Goal: Task Accomplishment & Management: Use online tool/utility

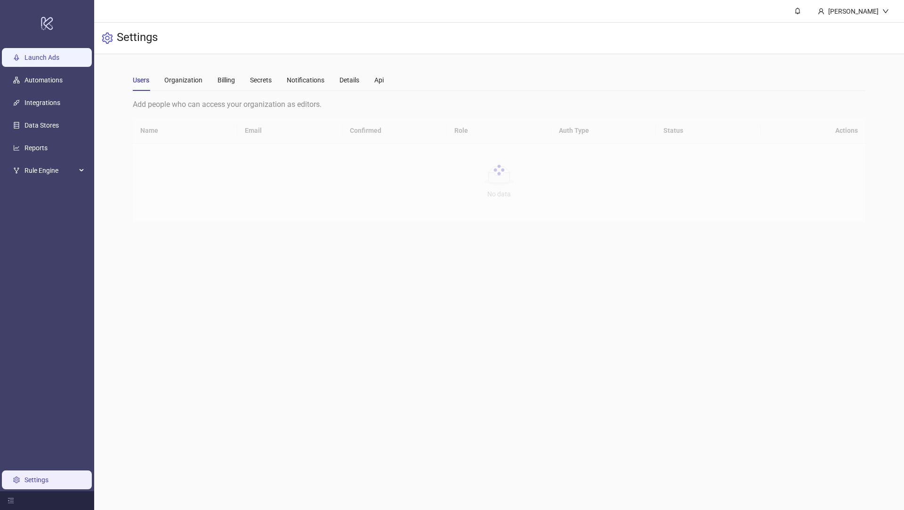
click at [47, 55] on link "Launch Ads" at bounding box center [41, 58] width 35 height 8
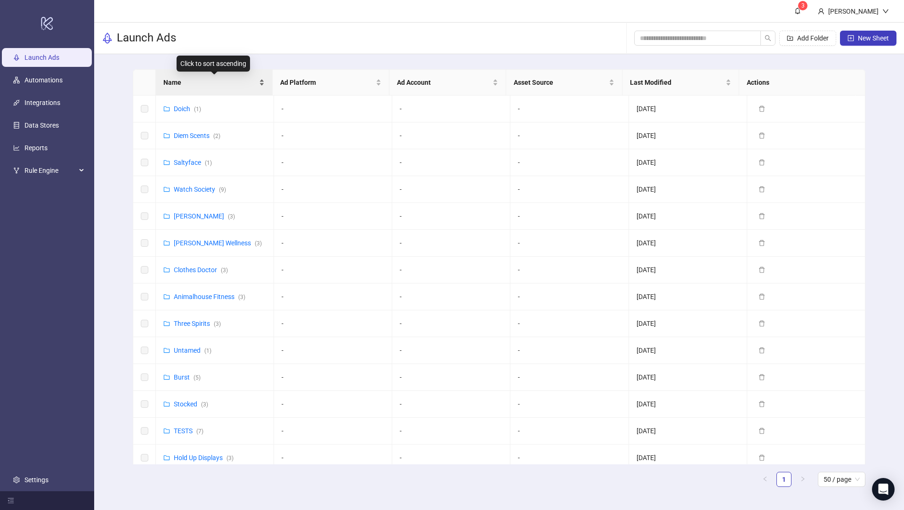
click at [168, 80] on span "Name" at bounding box center [210, 82] width 94 height 10
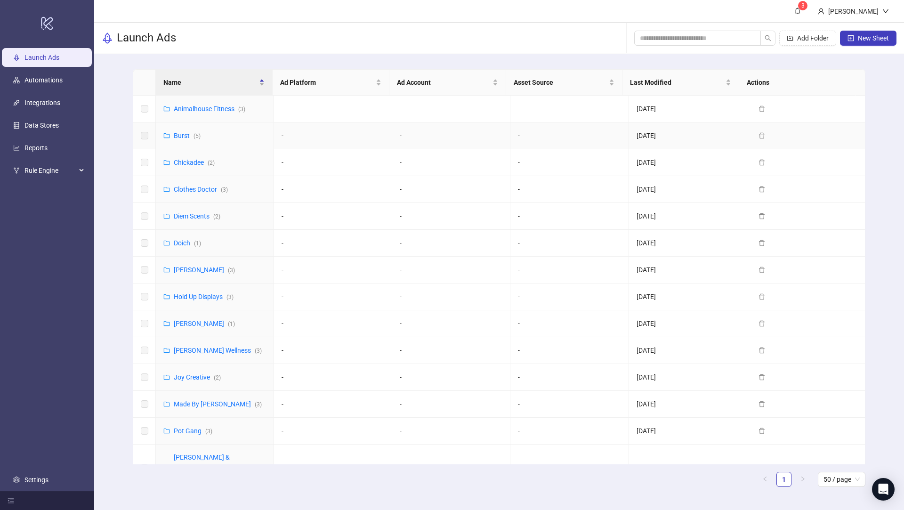
click at [172, 136] on div "Burst ( 5 )" at bounding box center [181, 135] width 37 height 10
click at [182, 136] on link "Burst ( 5 )" at bounding box center [187, 136] width 27 height 8
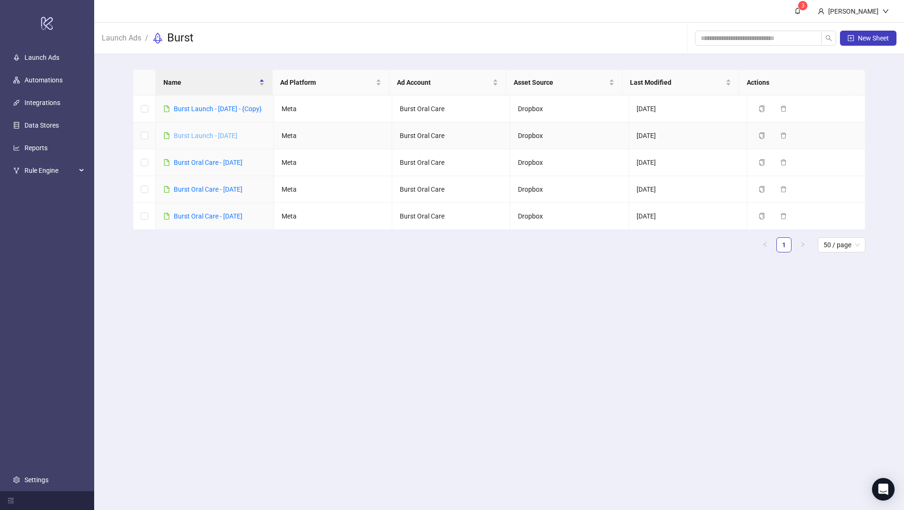
click at [204, 139] on link "Burst Launch - [DATE]" at bounding box center [206, 136] width 64 height 8
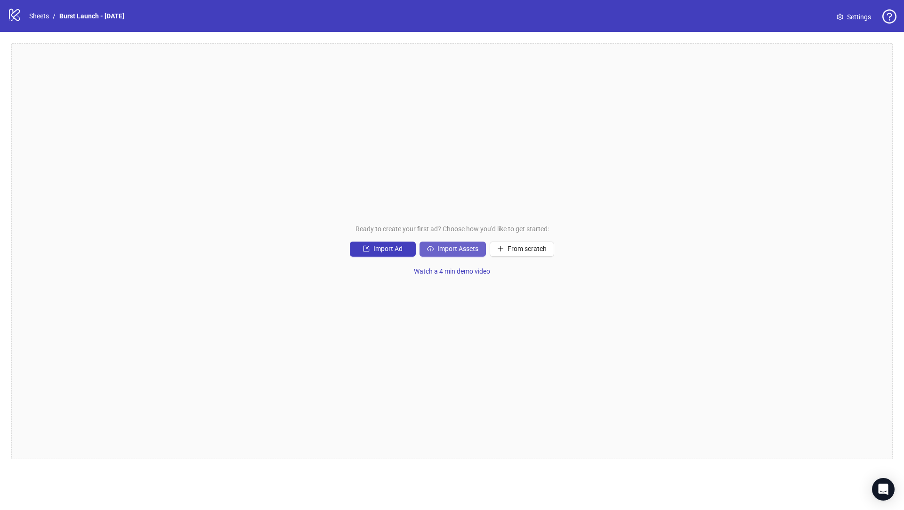
click at [464, 248] on span "Import Assets" at bounding box center [457, 249] width 41 height 8
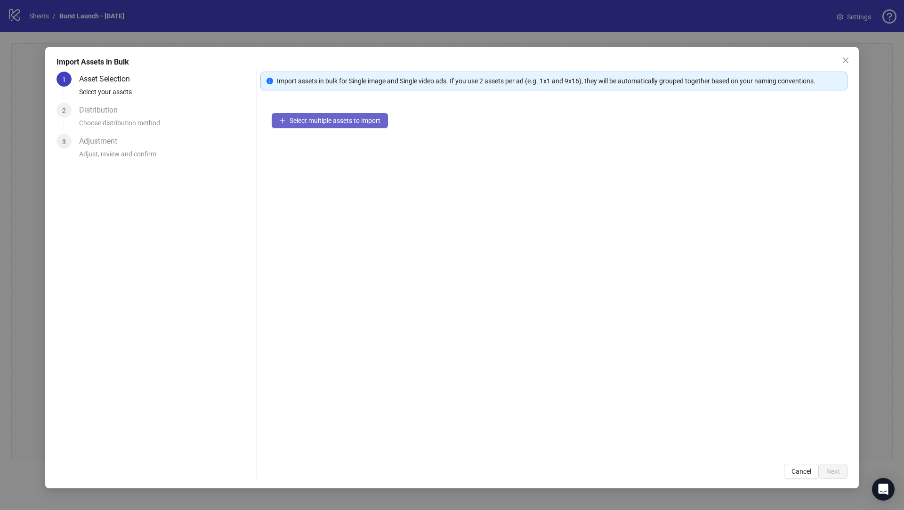
click at [335, 117] on span "Select multiple assets to import" at bounding box center [334, 121] width 91 height 8
